Goal: Task Accomplishment & Management: Complete application form

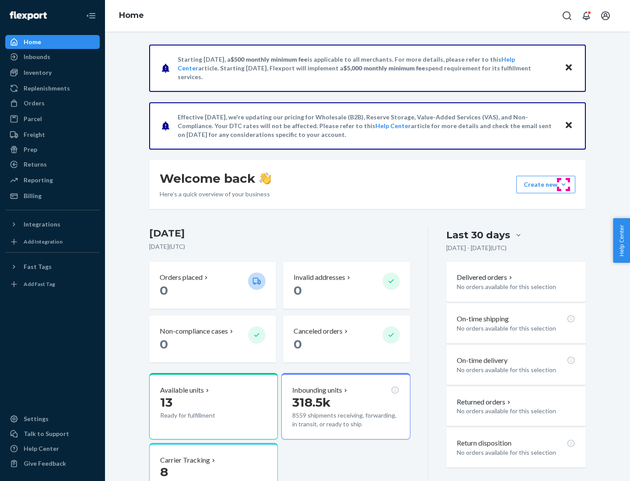
click at [563, 185] on button "Create new Create new inbound Create new order Create new product" at bounding box center [545, 184] width 59 height 17
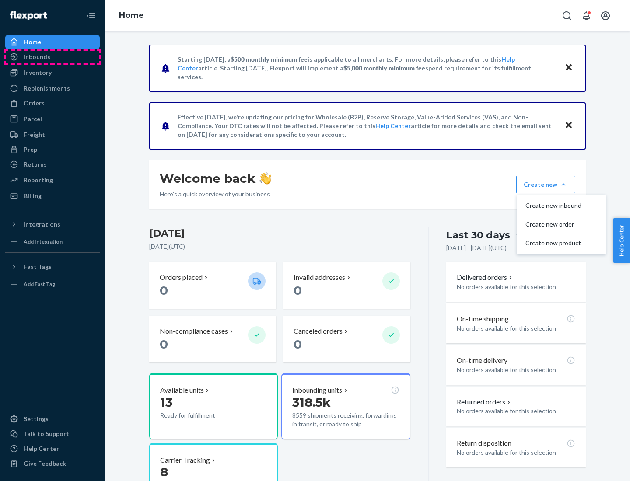
click at [52, 57] on div "Inbounds" at bounding box center [52, 57] width 93 height 12
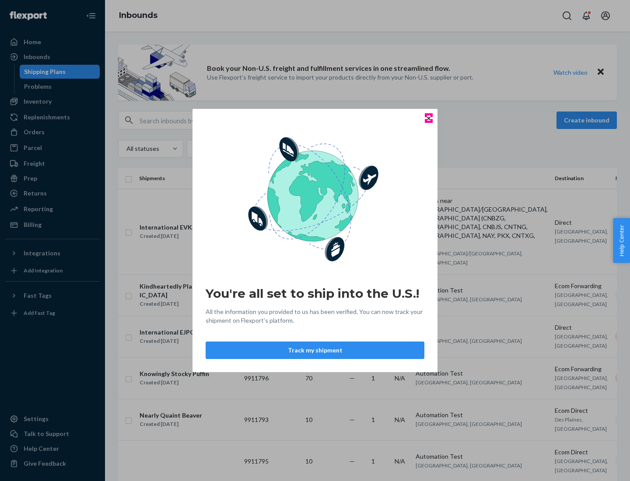
click at [428, 118] on icon "Close" at bounding box center [428, 117] width 3 height 3
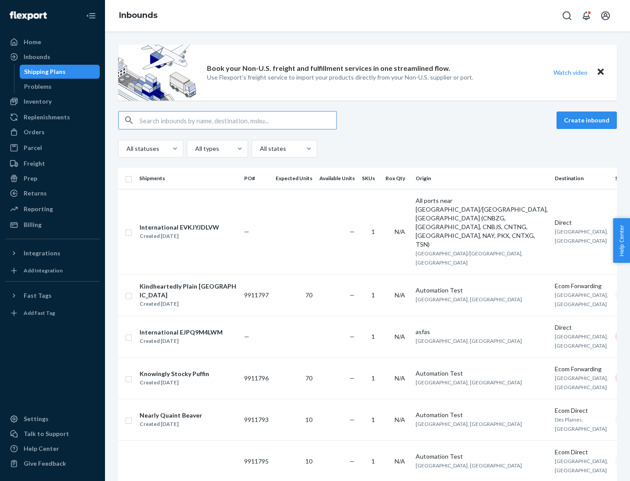
click at [588, 120] on button "Create inbound" at bounding box center [586, 120] width 60 height 17
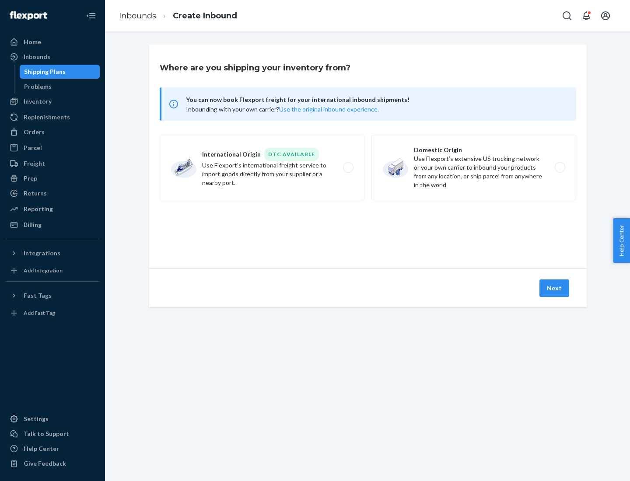
click at [474, 168] on label "Domestic Origin Use Flexport’s extensive US trucking network or your own carrie…" at bounding box center [473, 168] width 205 height 66
click at [559, 168] on input "Domestic Origin Use Flexport’s extensive US trucking network or your own carrie…" at bounding box center [562, 168] width 6 height 6
radio input "true"
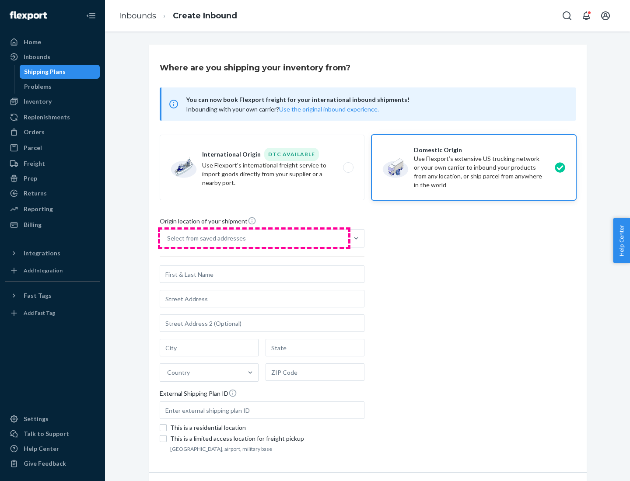
click at [254, 238] on div "Select from saved addresses" at bounding box center [254, 238] width 188 height 17
click at [168, 238] on input "Select from saved addresses" at bounding box center [167, 238] width 1 height 9
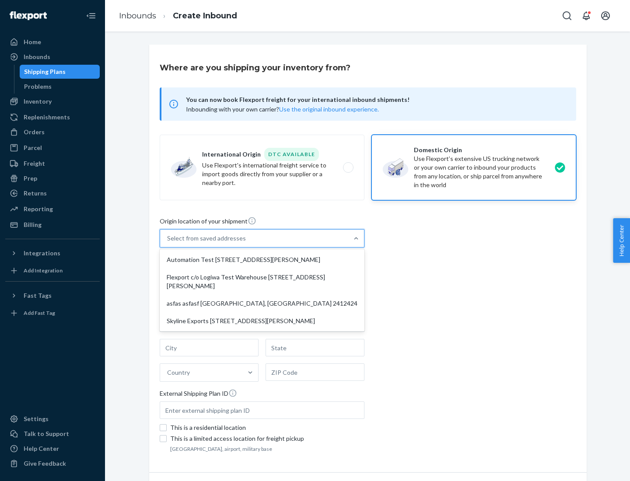
scroll to position [3, 0]
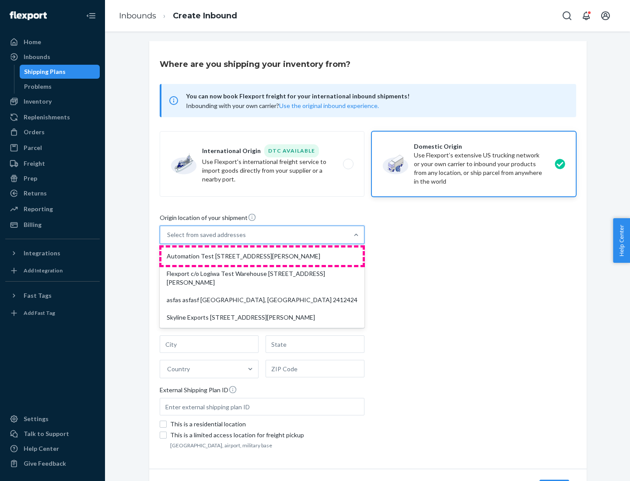
click at [262, 256] on div "Automation Test [STREET_ADDRESS][PERSON_NAME]" at bounding box center [261, 256] width 201 height 17
click at [168, 239] on input "option Automation Test [STREET_ADDRESS][PERSON_NAME] focused, 1 of 4. 4 results…" at bounding box center [167, 234] width 1 height 9
type input "Automation Test"
type input "9th Floor"
type input "[GEOGRAPHIC_DATA]"
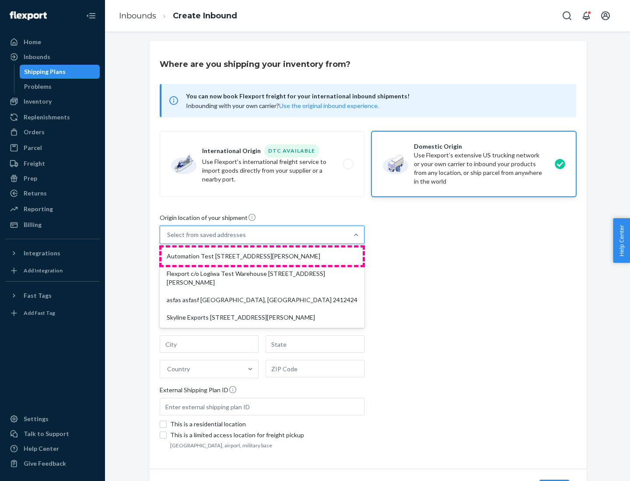
type input "CA"
type input "94104"
type input "[STREET_ADDRESS][PERSON_NAME]"
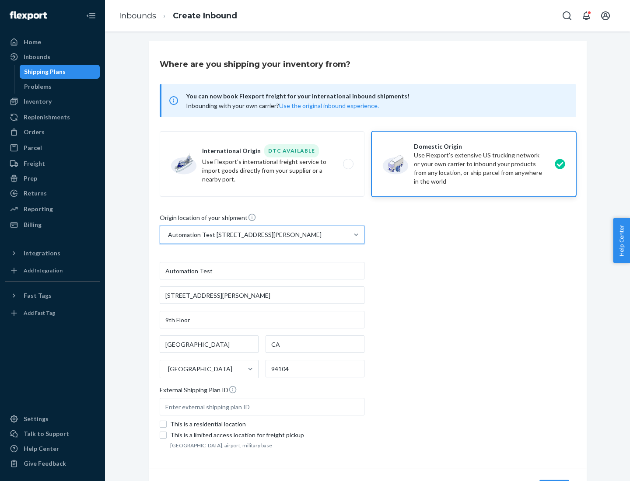
scroll to position [51, 0]
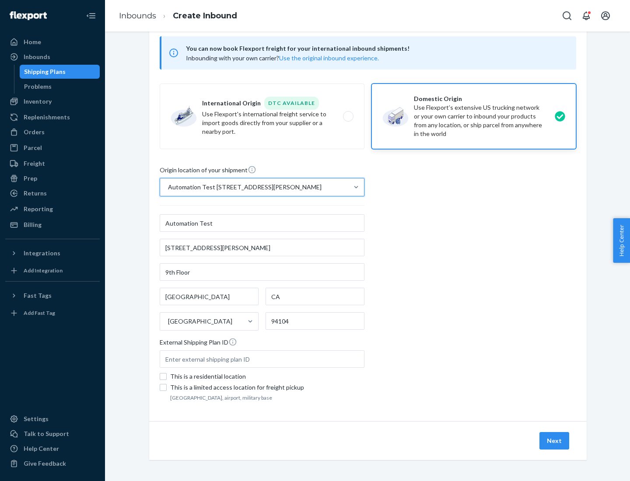
click at [555, 441] on button "Next" at bounding box center [554, 440] width 30 height 17
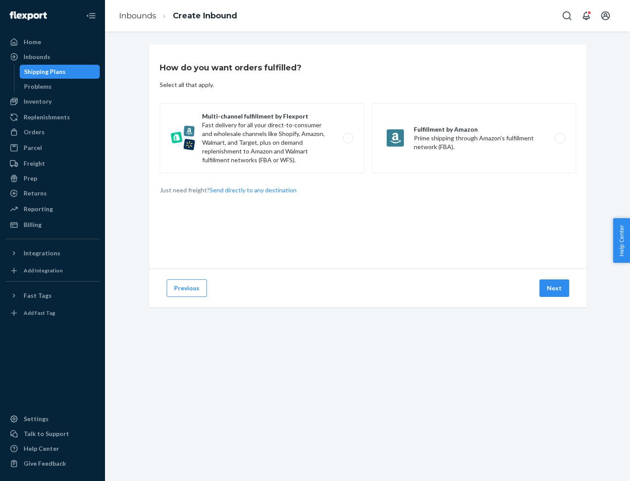
click at [262, 138] on label "Multi-channel fulfillment by Flexport Fast delivery for all your direct-to-cons…" at bounding box center [262, 138] width 205 height 70
click at [348, 138] on input "Multi-channel fulfillment by Flexport Fast delivery for all your direct-to-cons…" at bounding box center [351, 139] width 6 height 6
radio input "true"
click at [555, 288] on button "Next" at bounding box center [554, 287] width 30 height 17
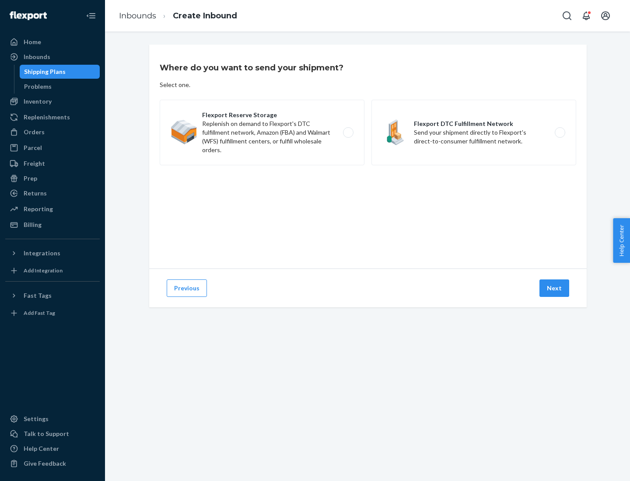
click at [262, 133] on label "Flexport Reserve Storage Replenish on demand to Flexport's DTC fulfillment netw…" at bounding box center [262, 133] width 205 height 66
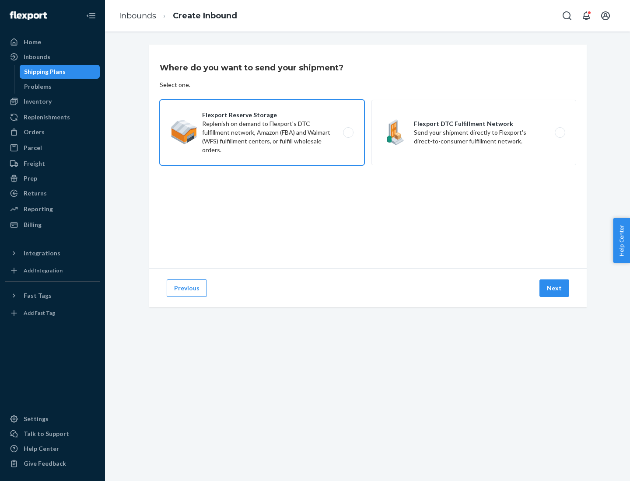
click at [348, 133] on input "Flexport Reserve Storage Replenish on demand to Flexport's DTC fulfillment netw…" at bounding box center [351, 133] width 6 height 6
radio input "true"
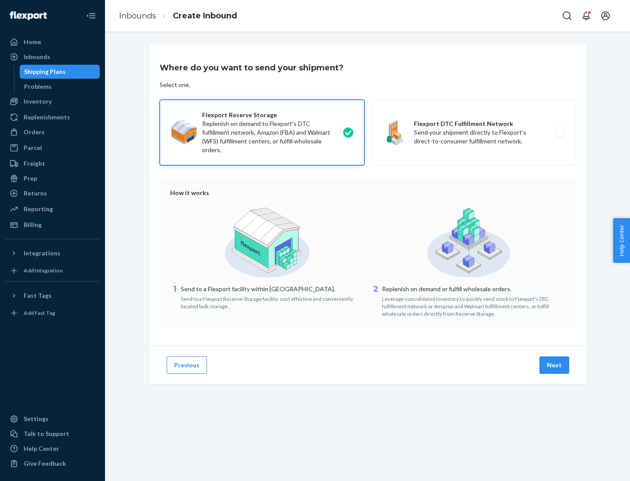
click at [555, 365] on button "Next" at bounding box center [554, 364] width 30 height 17
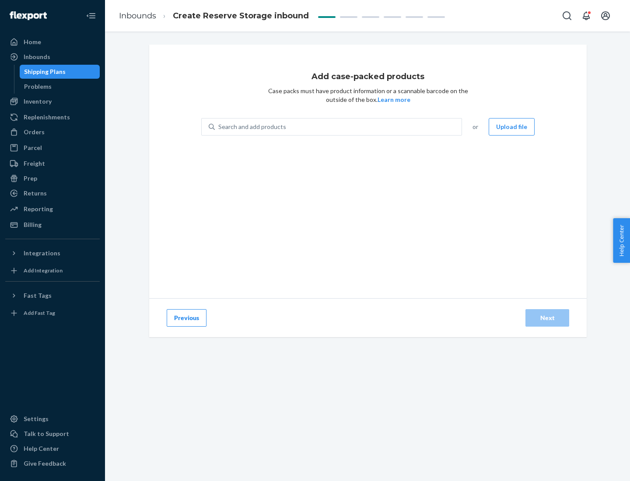
click at [339, 127] on div "Search and add products" at bounding box center [338, 127] width 247 height 16
click at [219, 127] on input "Search and add products" at bounding box center [218, 126] width 1 height 9
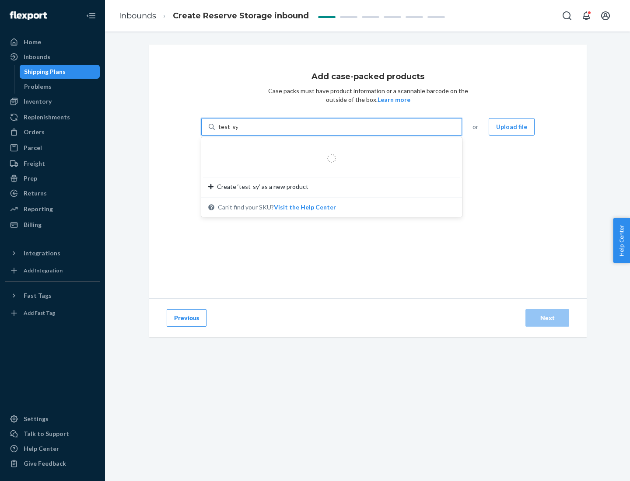
type input "test-syn"
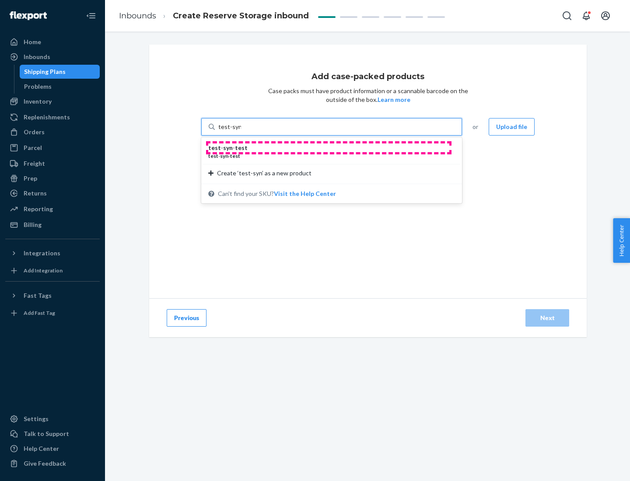
click at [328, 148] on div "test - syn - test" at bounding box center [328, 147] width 240 height 9
click at [241, 131] on input "test-syn" at bounding box center [229, 126] width 23 height 9
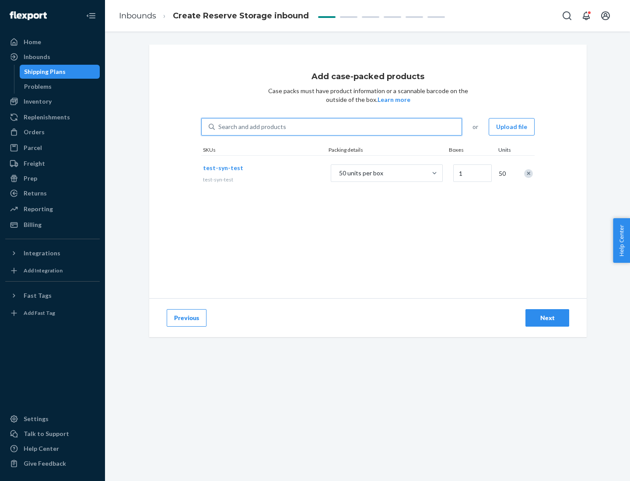
type input "1"
click at [547, 318] on div "Next" at bounding box center [547, 318] width 29 height 9
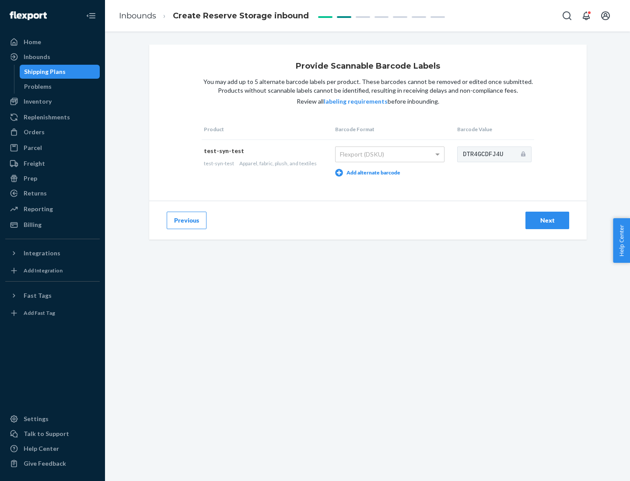
click at [547, 220] on div "Next" at bounding box center [547, 220] width 29 height 9
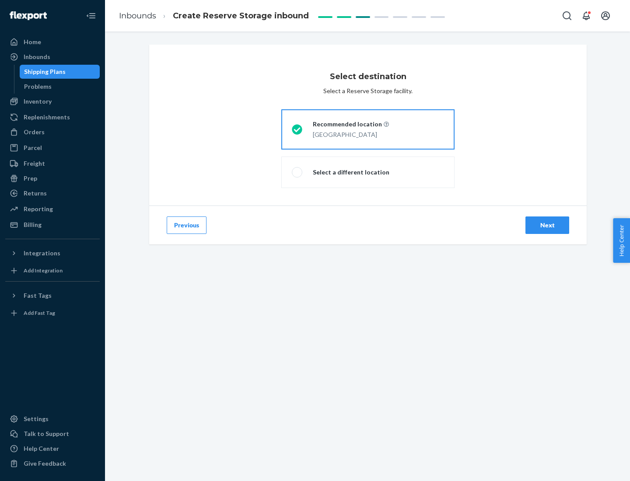
click at [547, 225] on div "Next" at bounding box center [547, 225] width 29 height 9
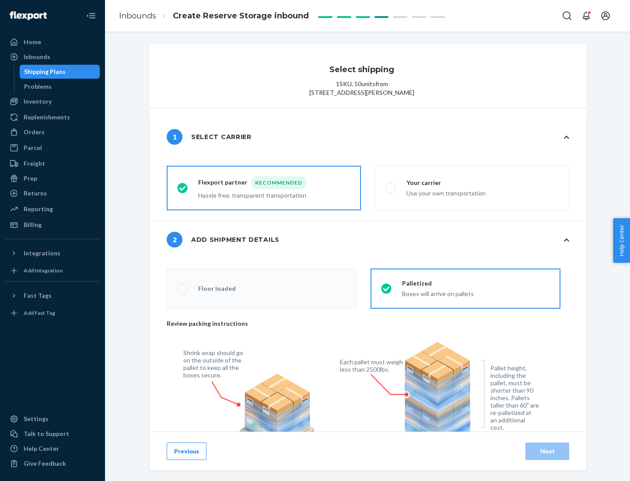
radio input "false"
type input "1"
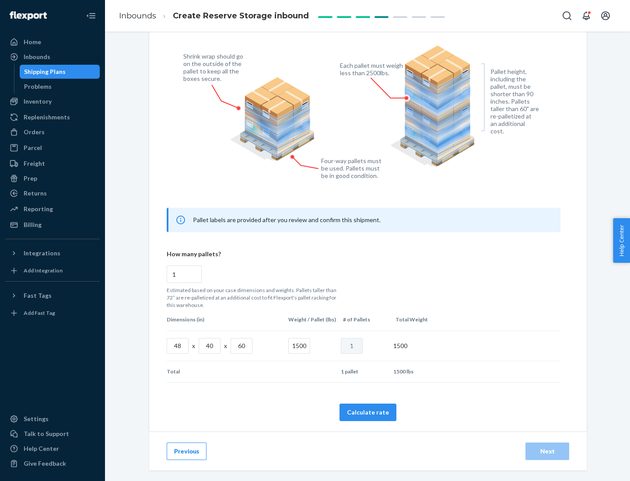
click at [368, 412] on button "Calculate rate" at bounding box center [367, 412] width 57 height 17
radio input "false"
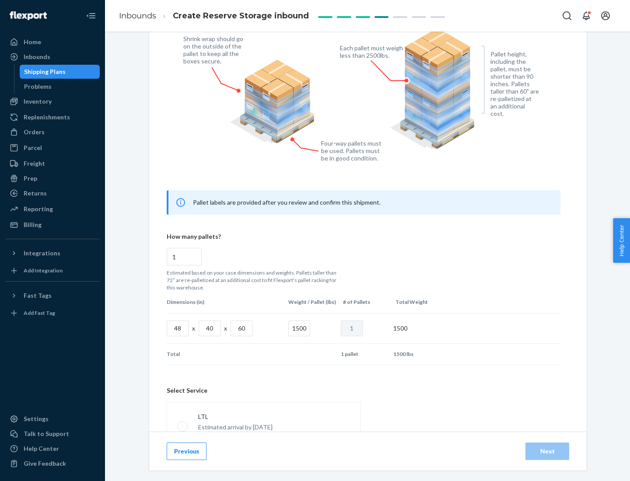
scroll to position [387, 0]
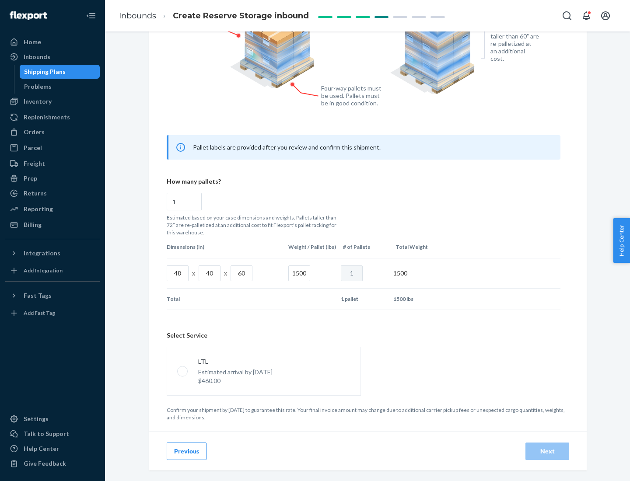
click at [263, 371] on p "Estimated arrival by [DATE]" at bounding box center [235, 372] width 74 height 9
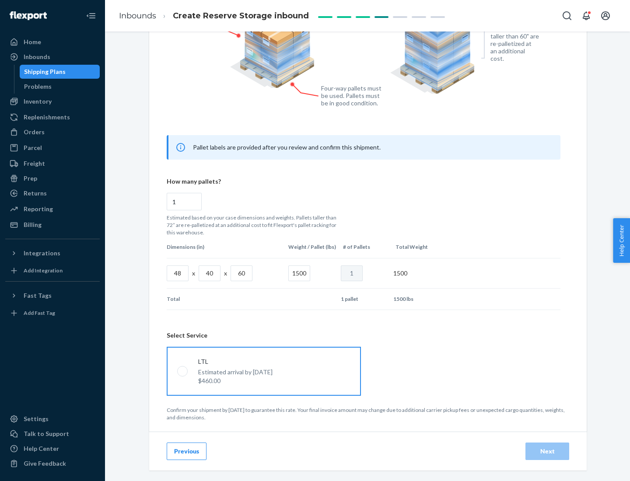
click at [183, 371] on input "LTL Estimated arrival by [DATE] $460.00" at bounding box center [180, 371] width 6 height 6
radio input "true"
radio input "false"
click at [547, 451] on div "Next" at bounding box center [547, 451] width 29 height 9
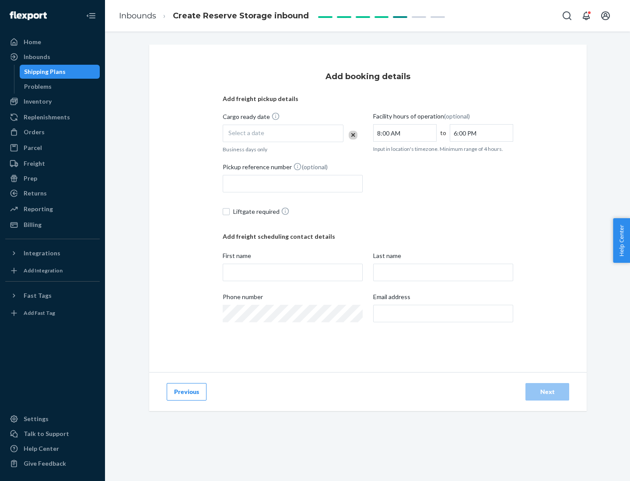
click at [283, 133] on div "Select a date" at bounding box center [283, 133] width 121 height 17
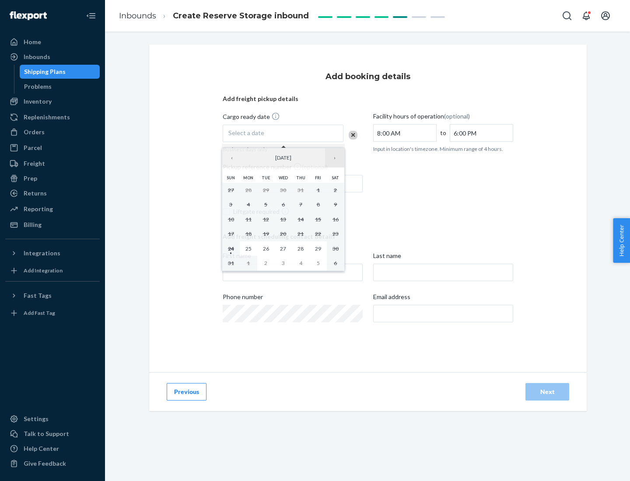
click at [335, 158] on button "›" at bounding box center [334, 157] width 19 height 19
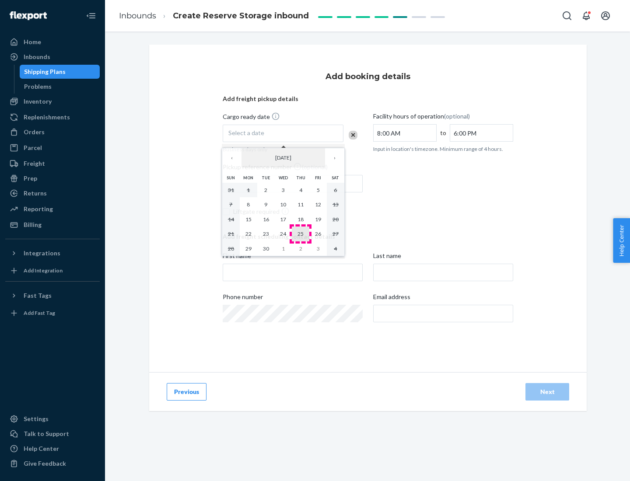
click at [300, 234] on abbr "25" at bounding box center [300, 233] width 6 height 7
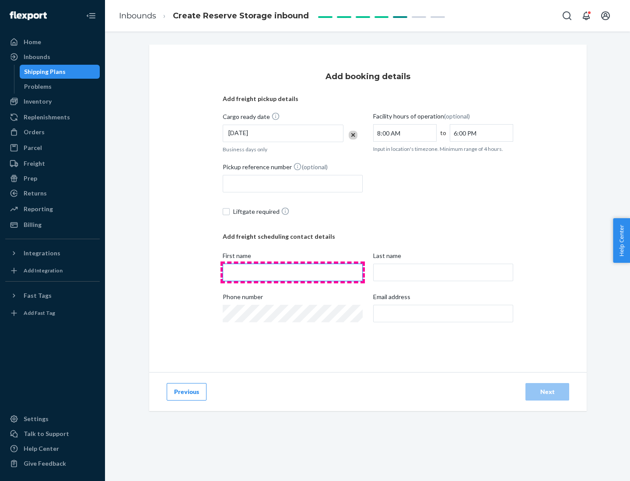
click at [293, 272] on input "First name" at bounding box center [293, 272] width 140 height 17
type input "[PERSON_NAME]"
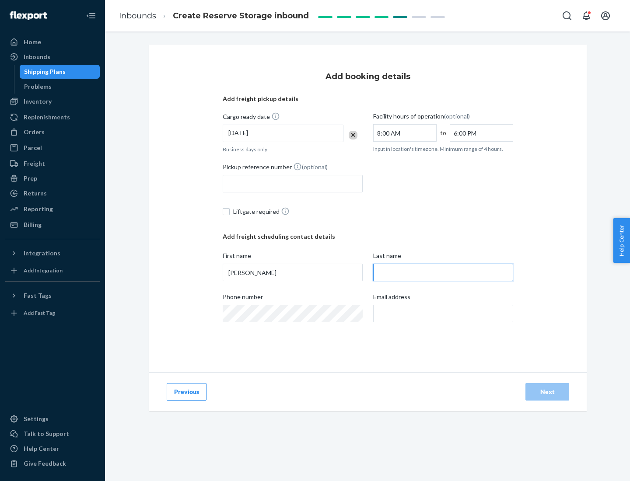
click at [443, 272] on input "Last name" at bounding box center [443, 272] width 140 height 17
type input "Doe"
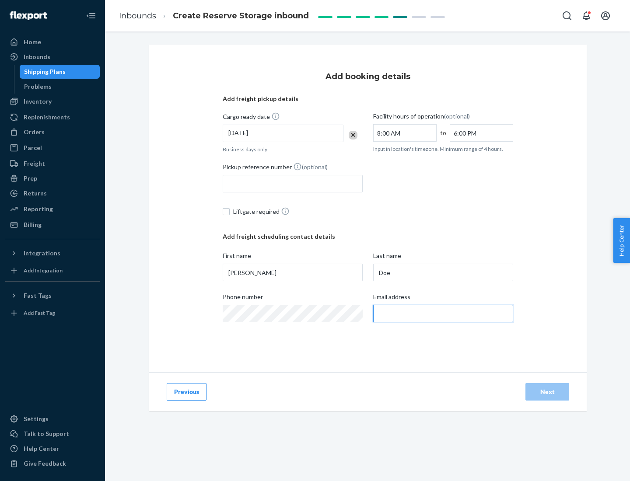
click at [443, 314] on input "Email address" at bounding box center [443, 313] width 140 height 17
type input "[EMAIL_ADDRESS][DOMAIN_NAME]"
click at [547, 392] on div "Next" at bounding box center [547, 392] width 29 height 9
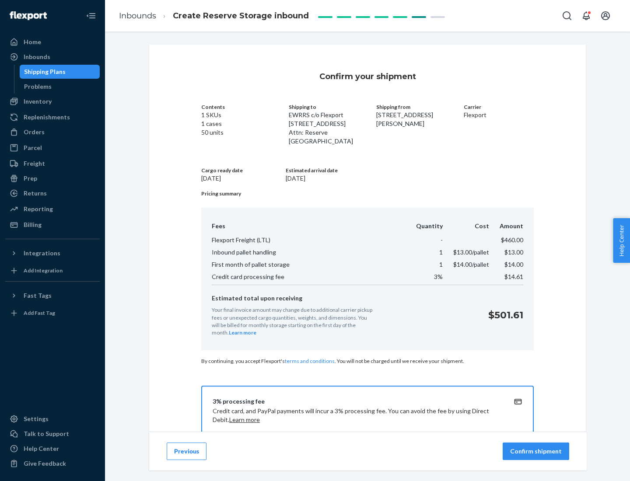
scroll to position [126, 0]
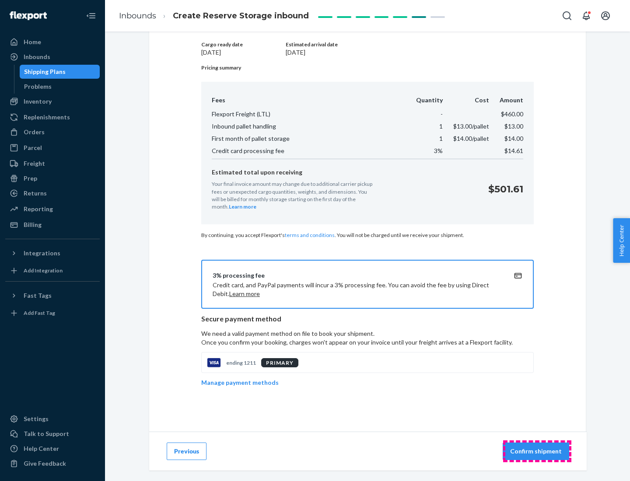
click at [537, 451] on p "Confirm shipment" at bounding box center [536, 451] width 52 height 9
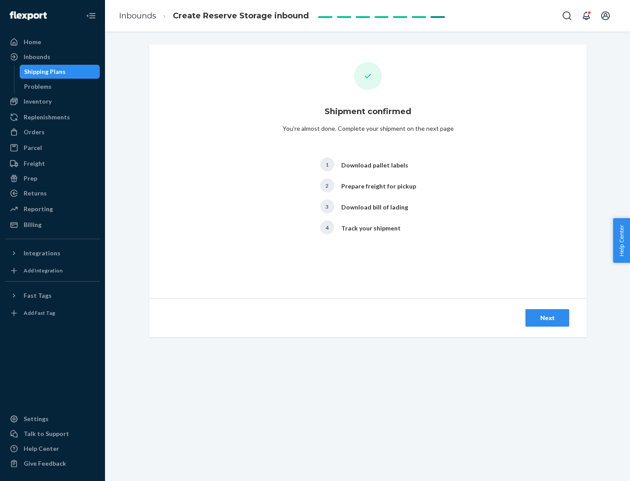
click at [547, 318] on div "Next" at bounding box center [547, 318] width 29 height 9
